Goal: Find specific fact: Find specific fact

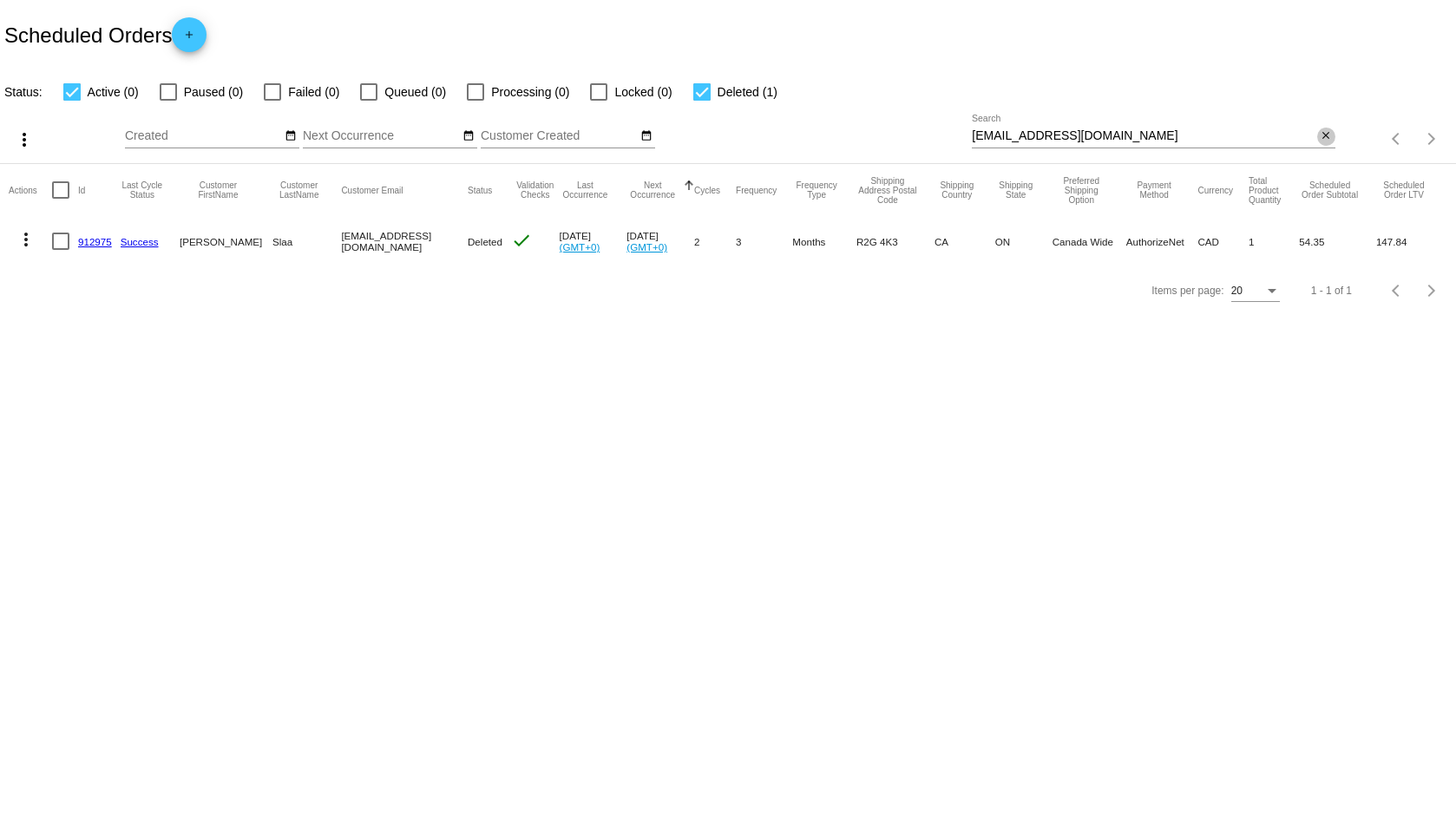
click at [1324, 137] on mat-icon "close" at bounding box center [1326, 136] width 12 height 14
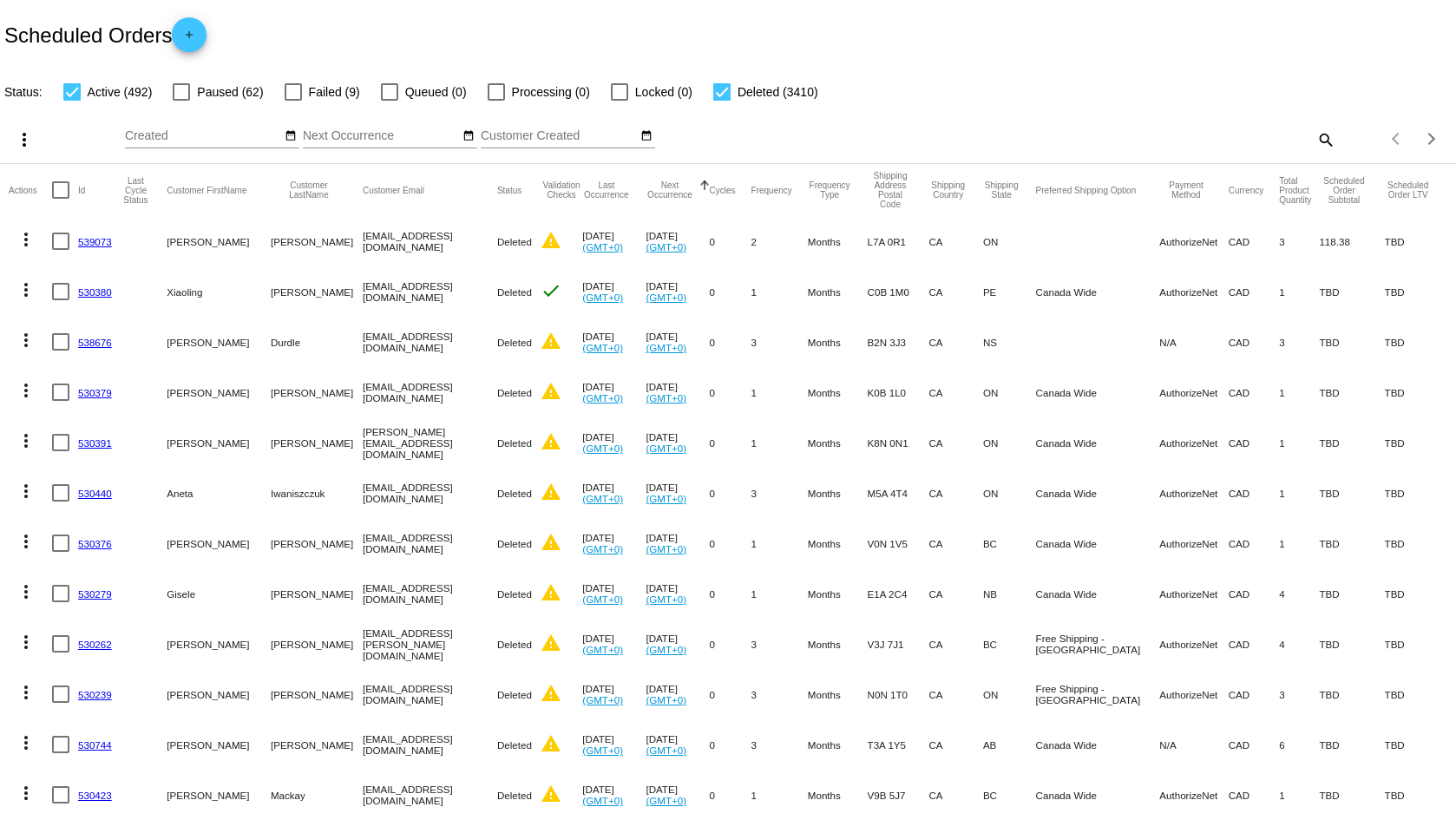
click at [1314, 135] on mat-icon "search" at bounding box center [1325, 139] width 21 height 27
click at [1064, 134] on input "Search" at bounding box center [1153, 136] width 363 height 14
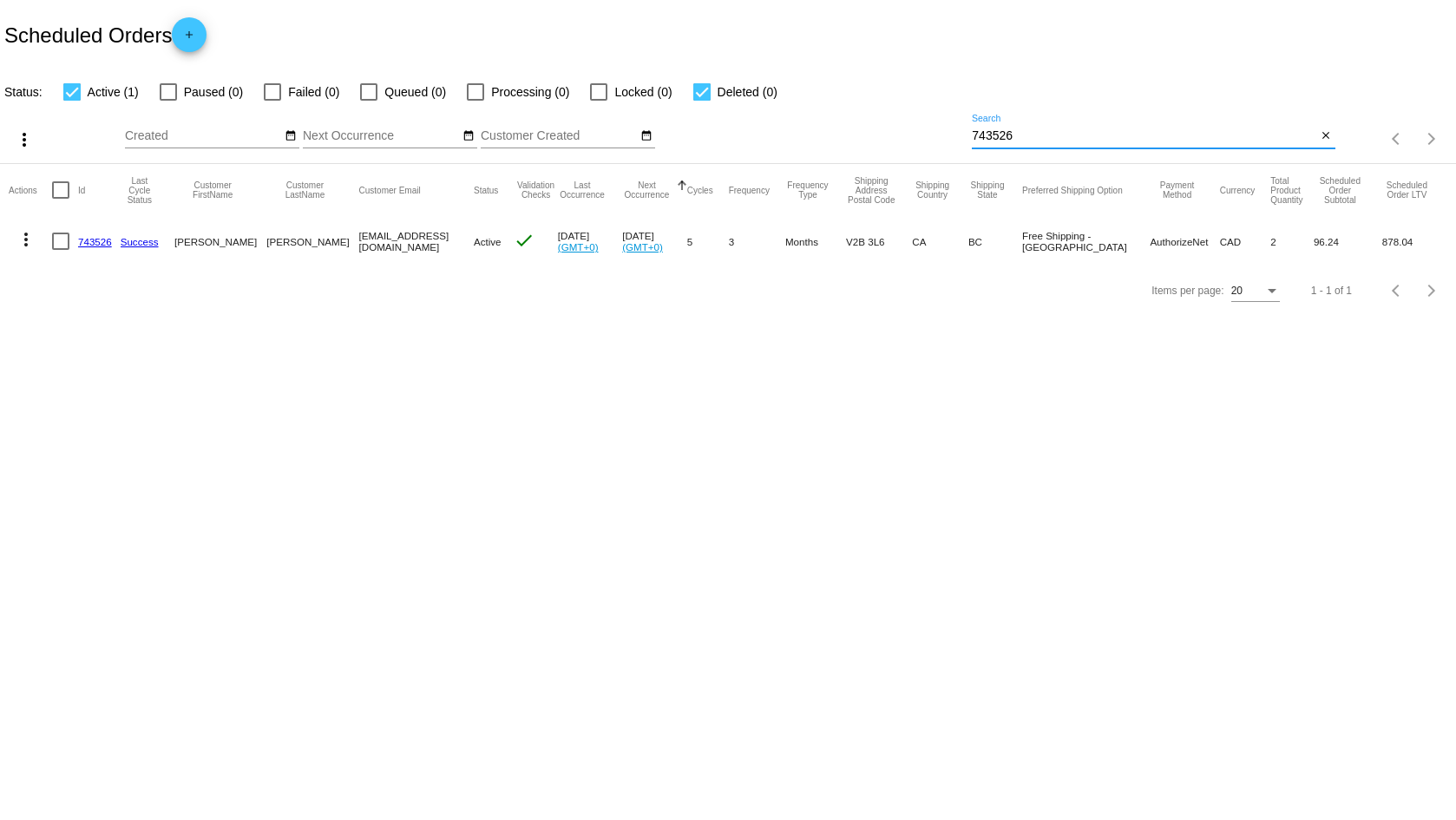
type input "743526"
click at [98, 236] on link "743526" at bounding box center [95, 241] width 33 height 11
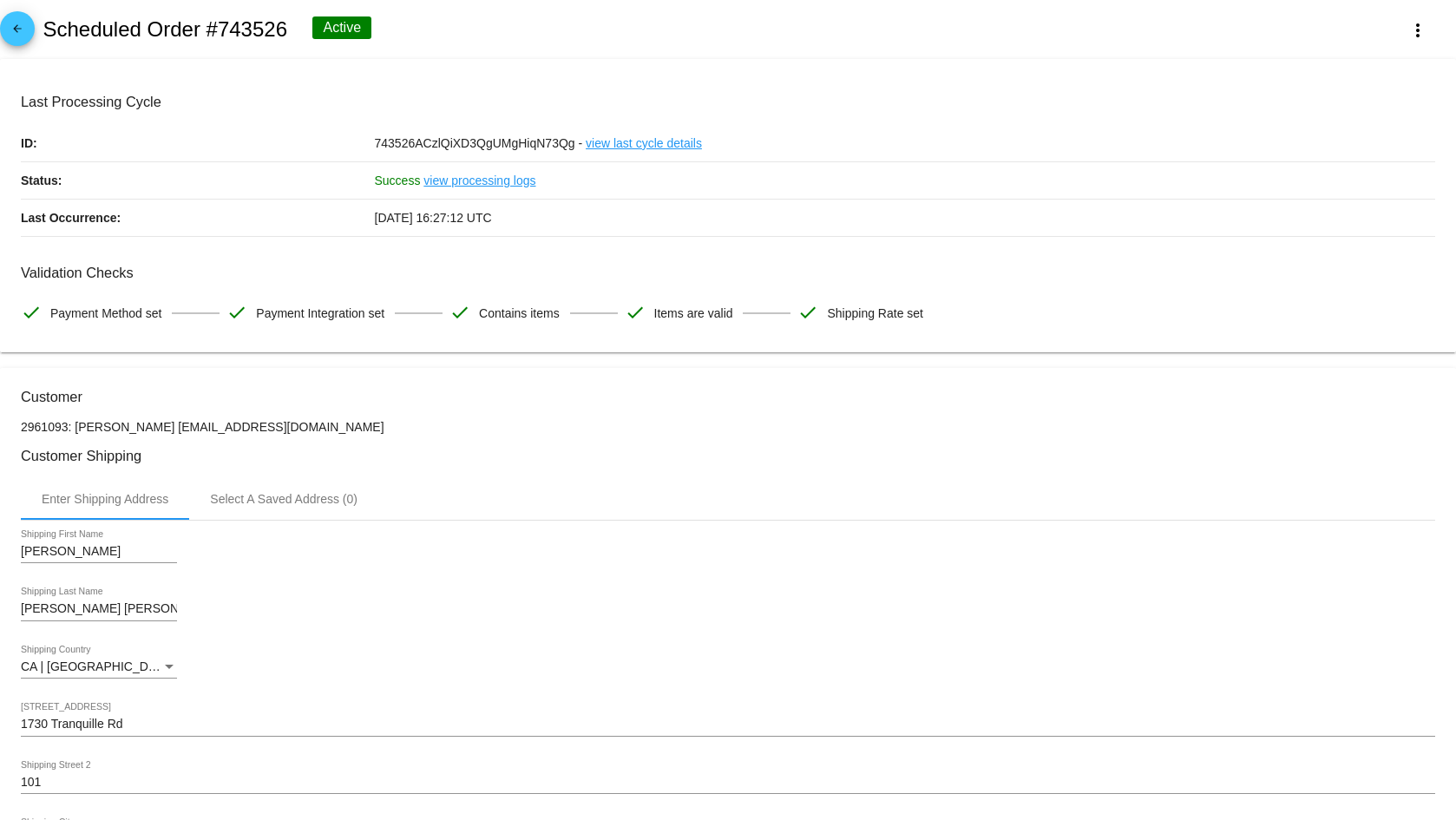
drag, startPoint x: 286, startPoint y: 431, endPoint x: 102, endPoint y: 424, distance: 184.1
click at [102, 424] on p "2961093: [PERSON_NAME] [EMAIL_ADDRESS][DOMAIN_NAME]" at bounding box center [728, 427] width 1415 height 14
copy p "[PERSON_NAME] [EMAIL_ADDRESS][DOMAIN_NAME]"
